Goal: Check status

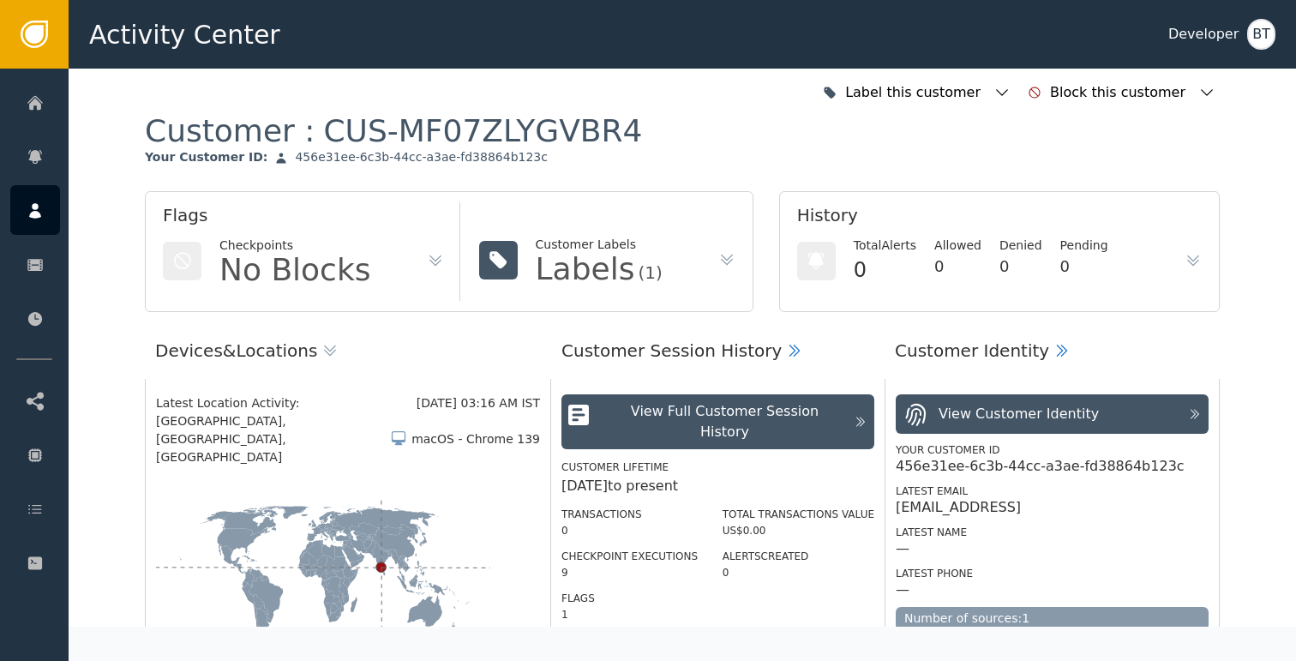
click at [718, 260] on icon at bounding box center [726, 259] width 17 height 17
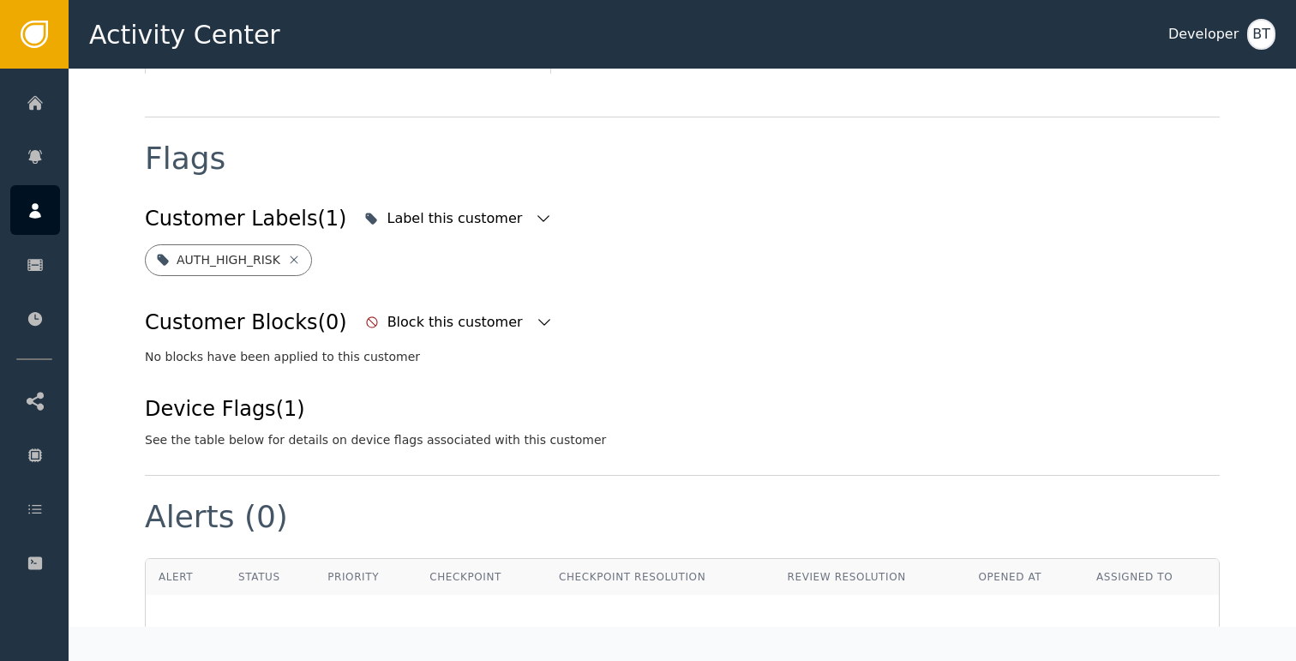
scroll to position [641, 0]
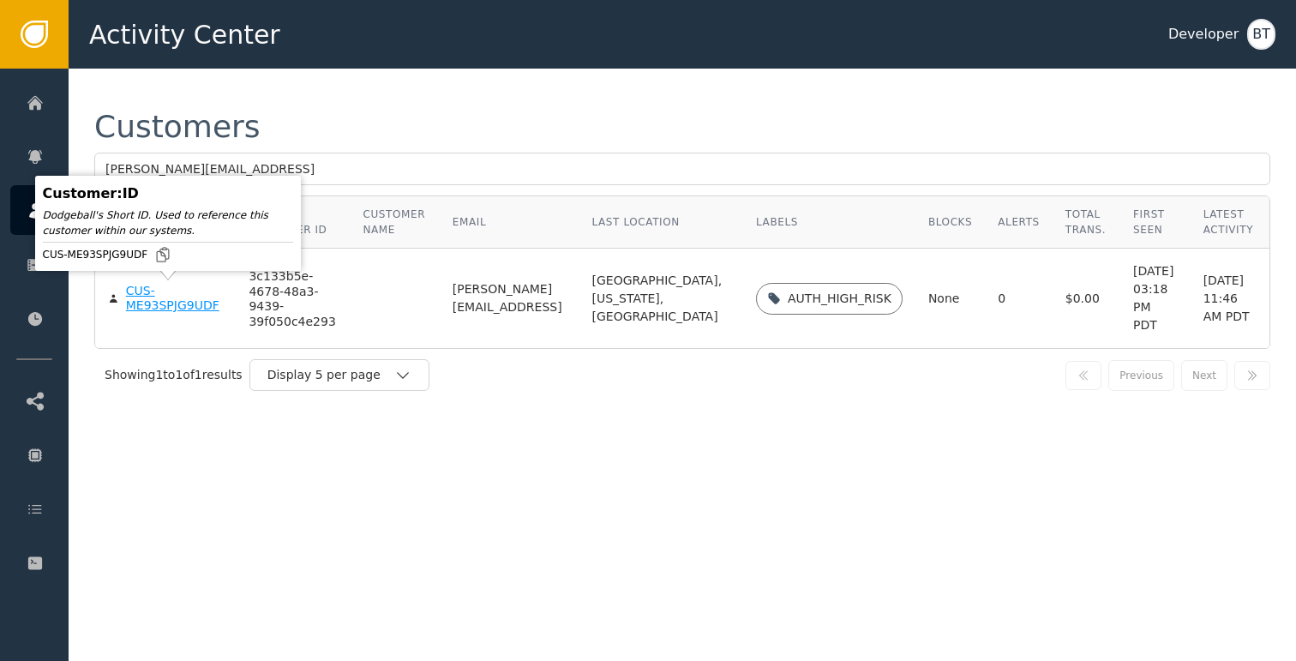
click at [144, 296] on div "CUS-ME93SPJG9UDF" at bounding box center [175, 299] width 98 height 30
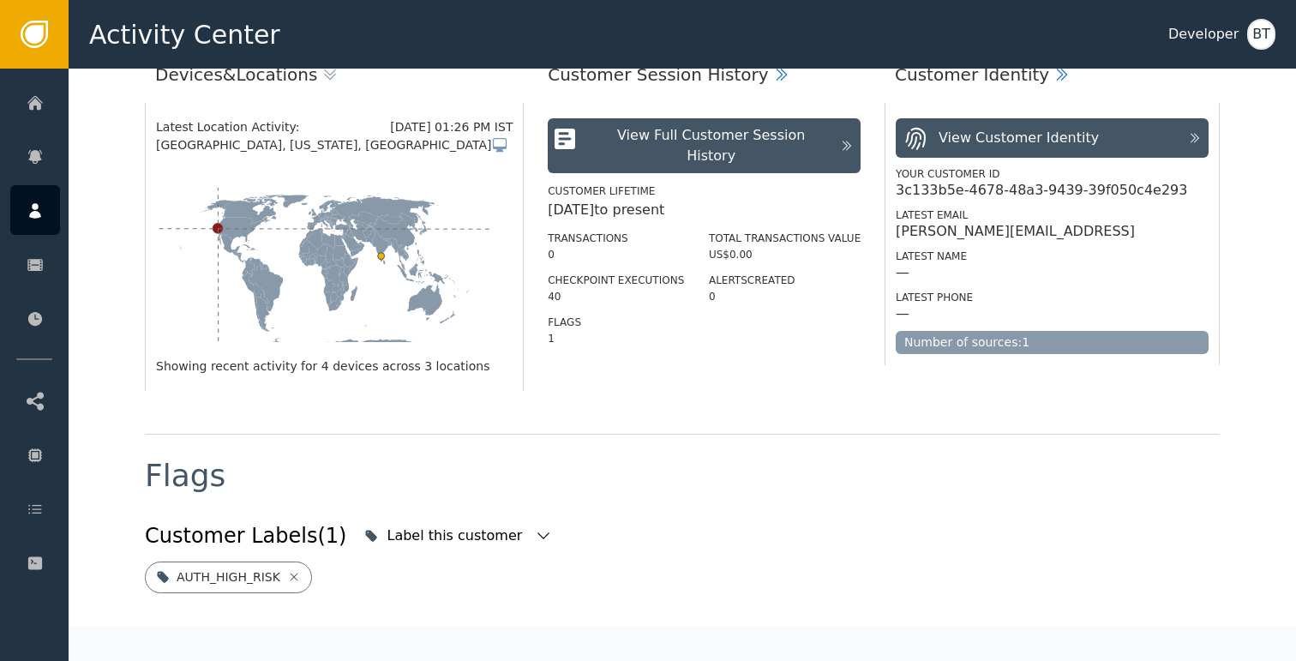
scroll to position [478, 0]
